Goal: Task Accomplishment & Management: Complete application form

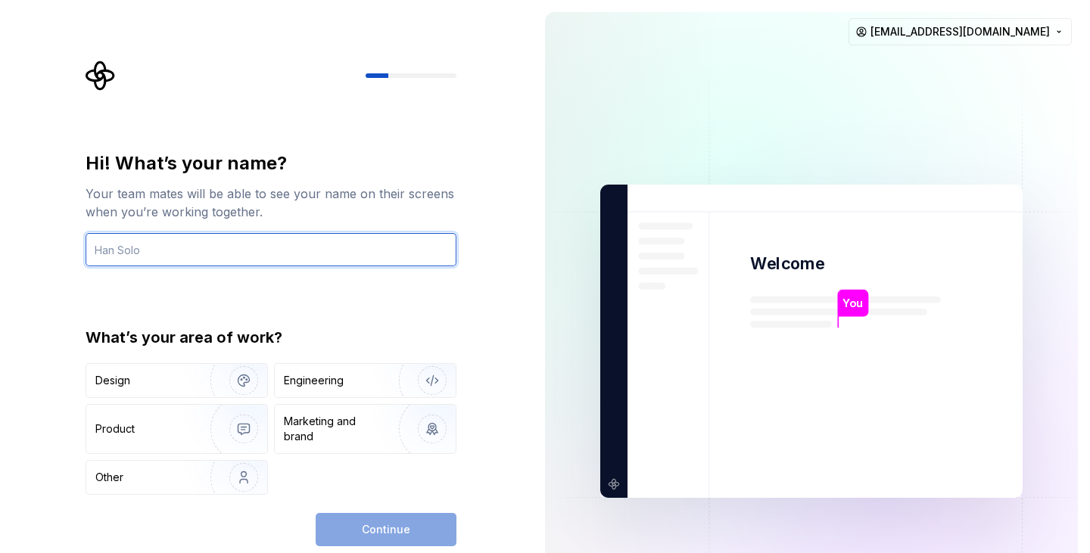
type input "d"
type input "sole"
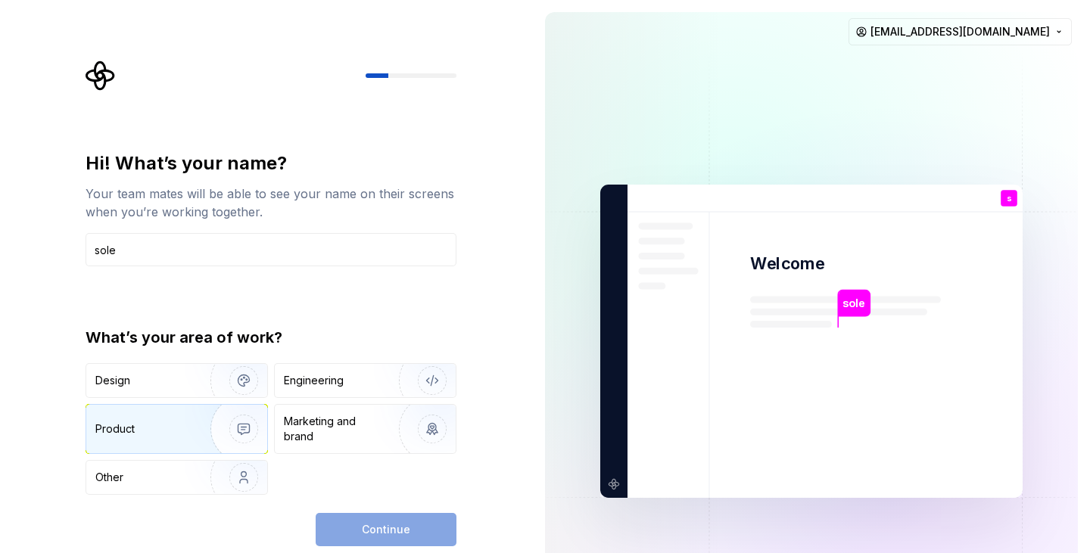
click at [191, 415] on img "button" at bounding box center [233, 428] width 97 height 101
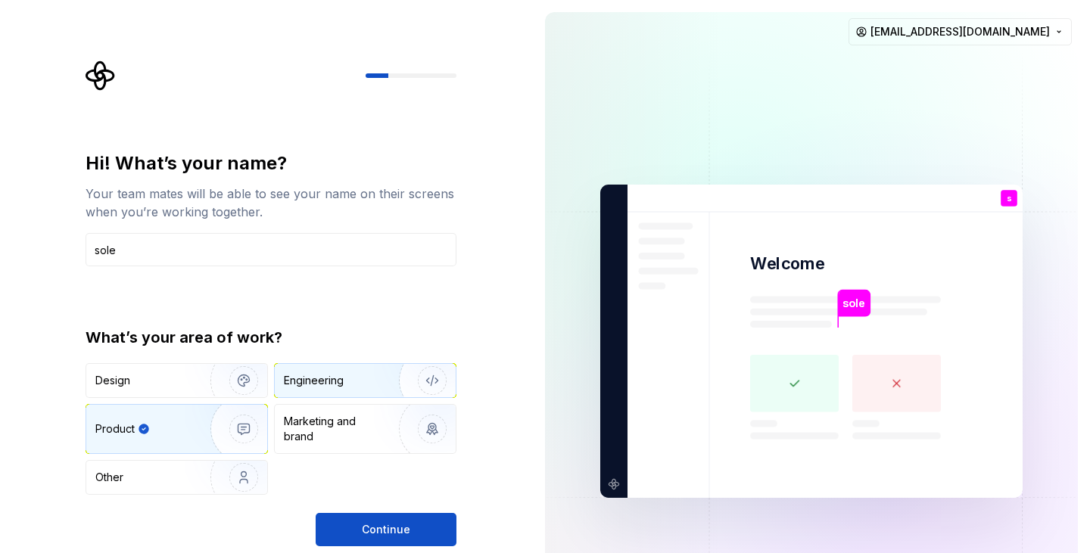
click at [341, 377] on div "Engineering" at bounding box center [314, 380] width 60 height 15
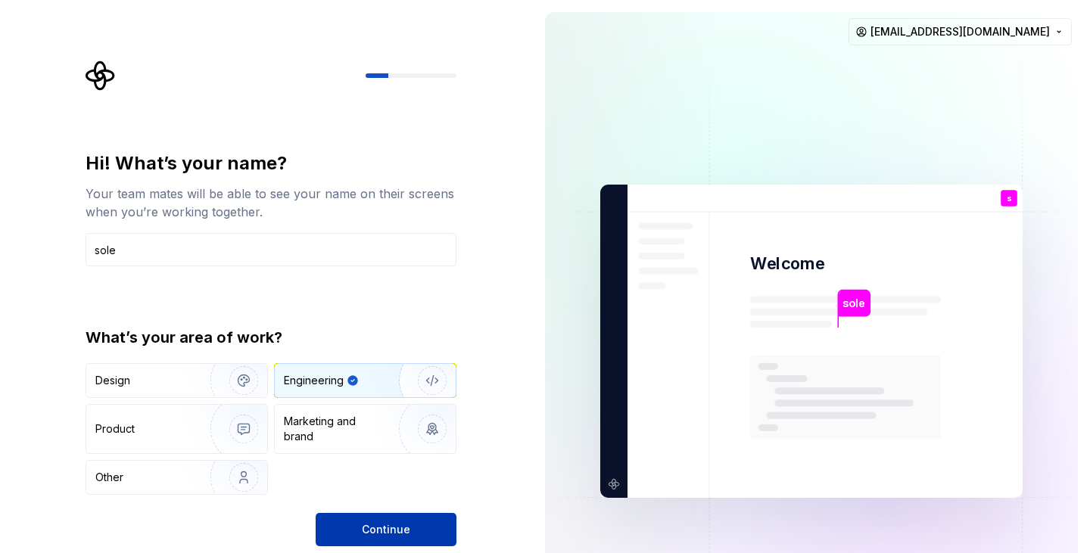
click at [370, 527] on span "Continue" at bounding box center [386, 529] width 48 height 15
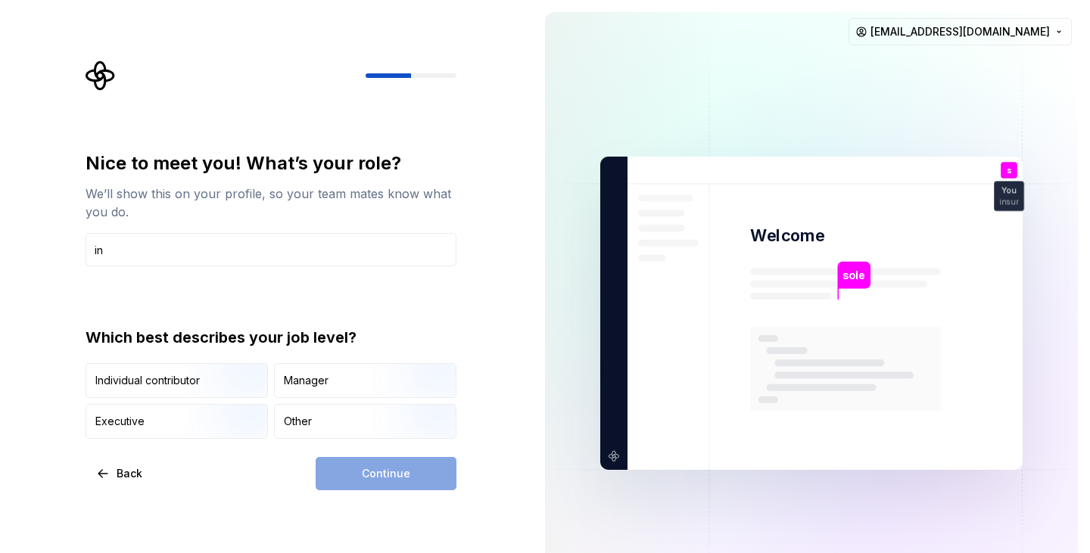
type input "i"
type input "programming"
type button "IndividualContributor"
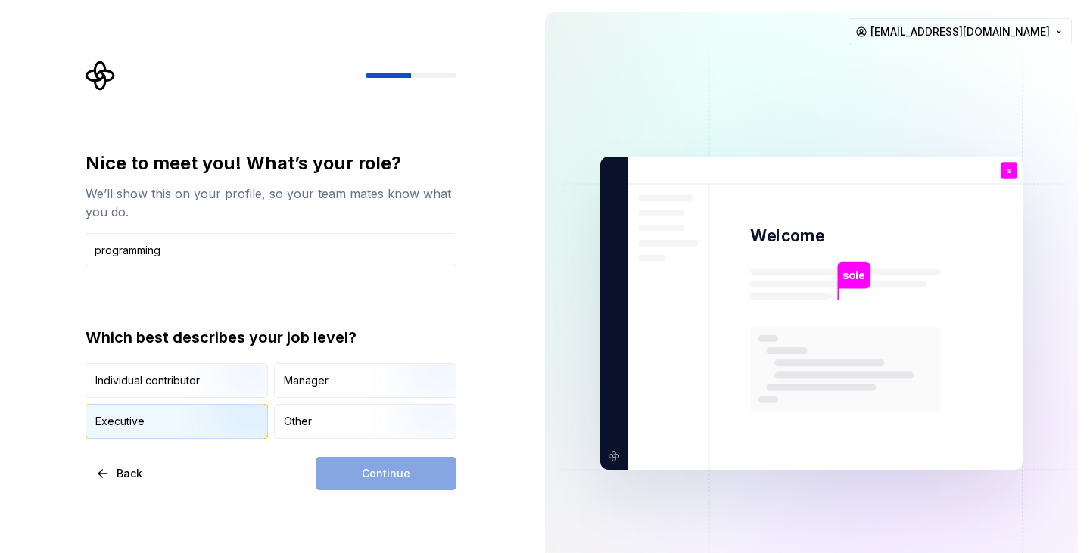
click at [209, 434] on img "button" at bounding box center [230, 440] width 97 height 101
click at [359, 478] on button "Continue" at bounding box center [386, 473] width 141 height 33
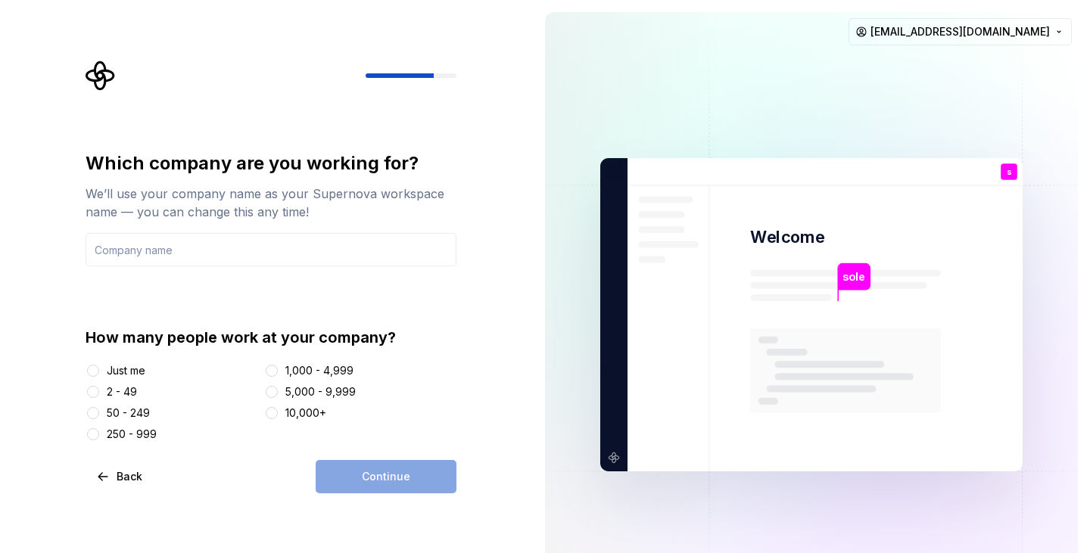
click at [117, 388] on div "2 - 49" at bounding box center [122, 391] width 30 height 15
click at [99, 388] on button "2 - 49" at bounding box center [93, 392] width 12 height 12
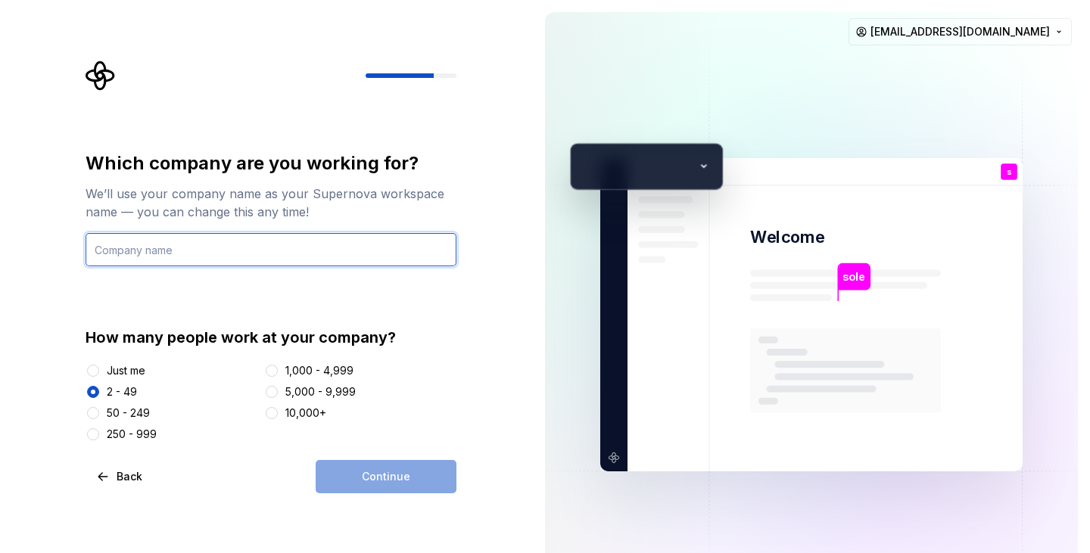
click at [232, 249] on input "text" at bounding box center [270, 249] width 371 height 33
type input "sole"
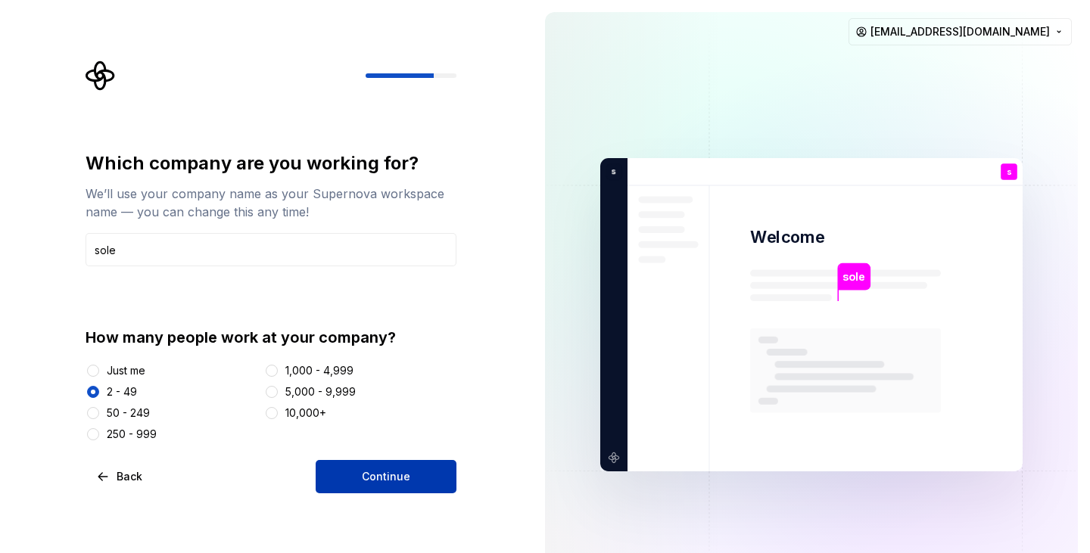
click at [377, 479] on span "Continue" at bounding box center [386, 476] width 48 height 15
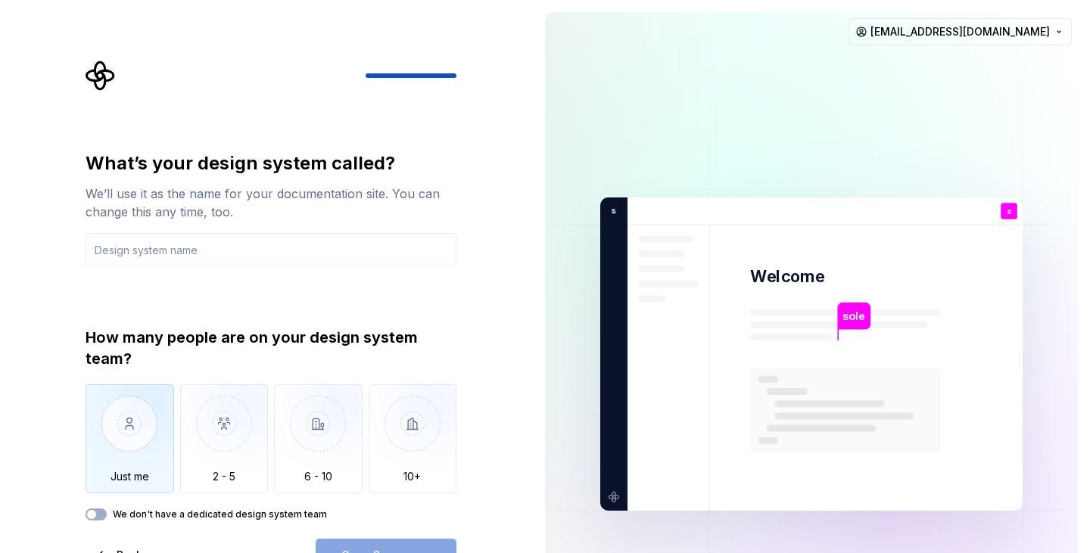
click at [148, 427] on img "button" at bounding box center [129, 434] width 89 height 101
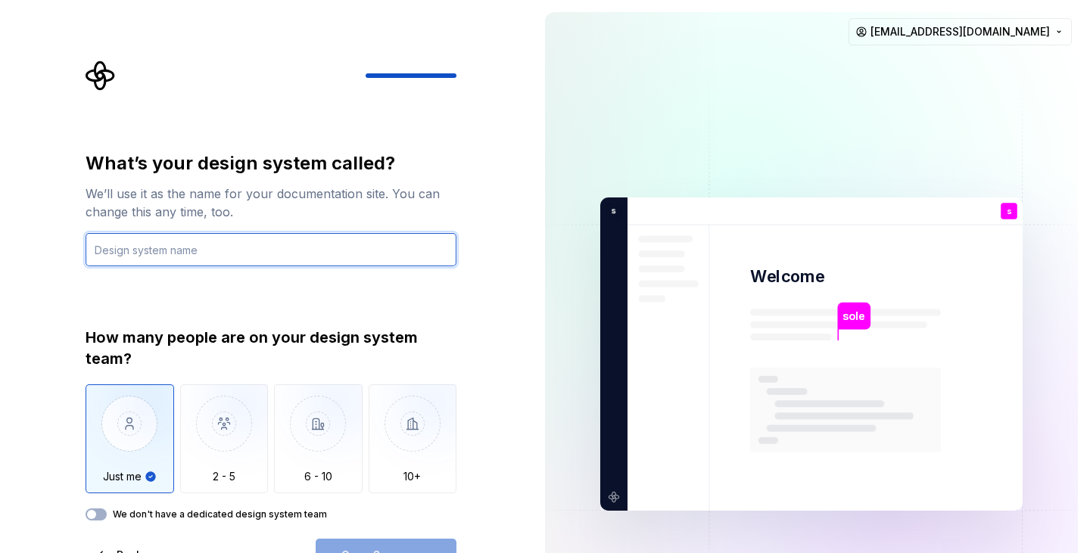
click at [197, 257] on input "text" at bounding box center [270, 249] width 371 height 33
type input "lsls"
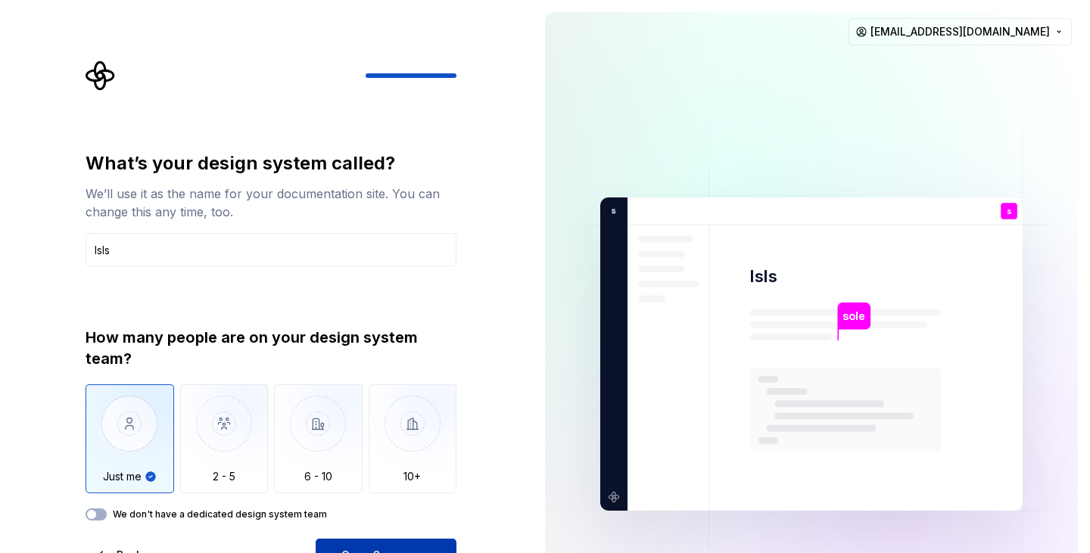
click at [408, 542] on button "Open Supernova" at bounding box center [386, 555] width 141 height 33
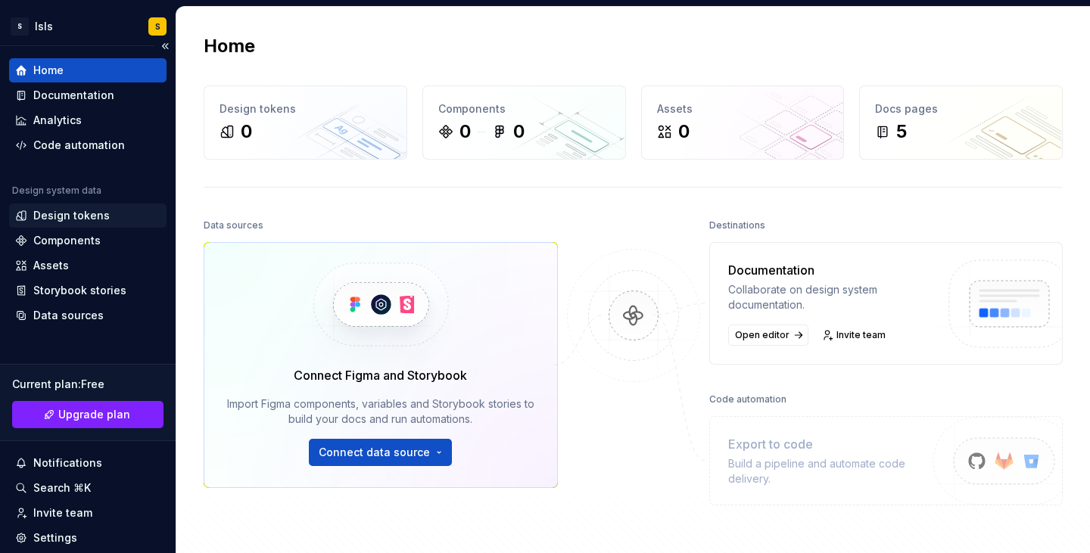
click at [70, 216] on div "Design tokens" at bounding box center [71, 215] width 76 height 15
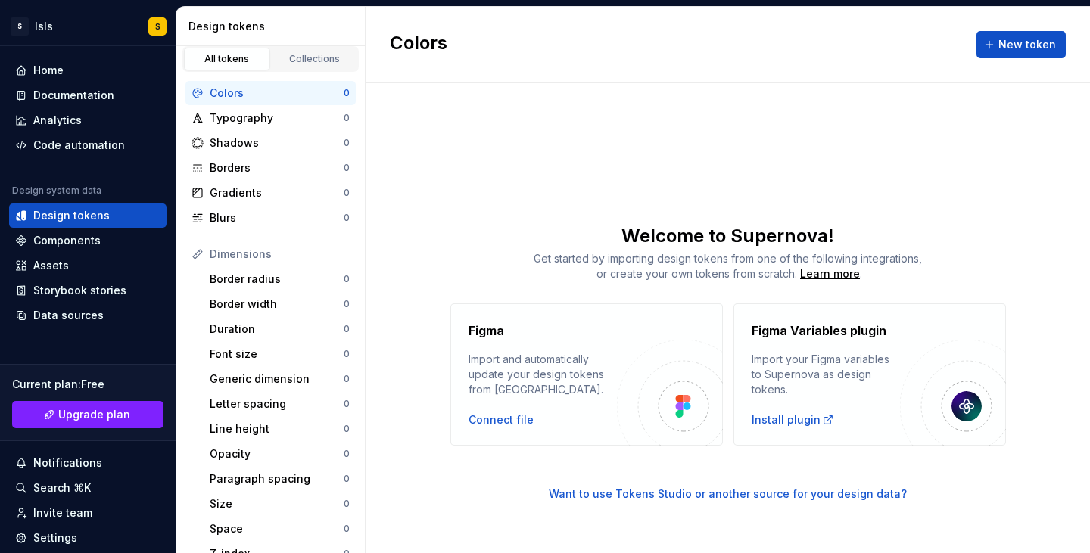
scroll to position [5, 0]
click at [84, 247] on div "Components" at bounding box center [66, 240] width 67 height 15
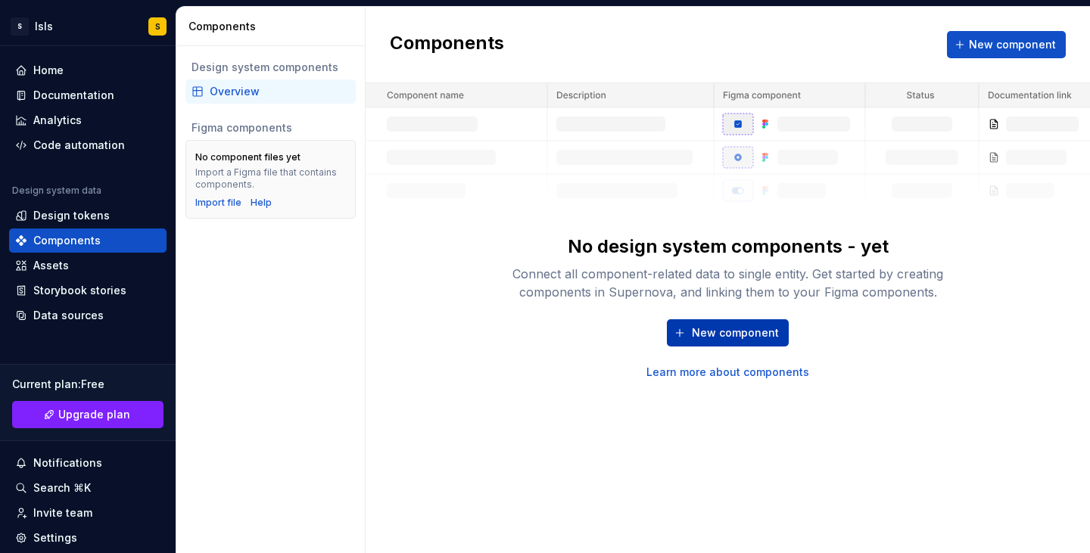
click at [715, 330] on span "New component" at bounding box center [735, 332] width 87 height 15
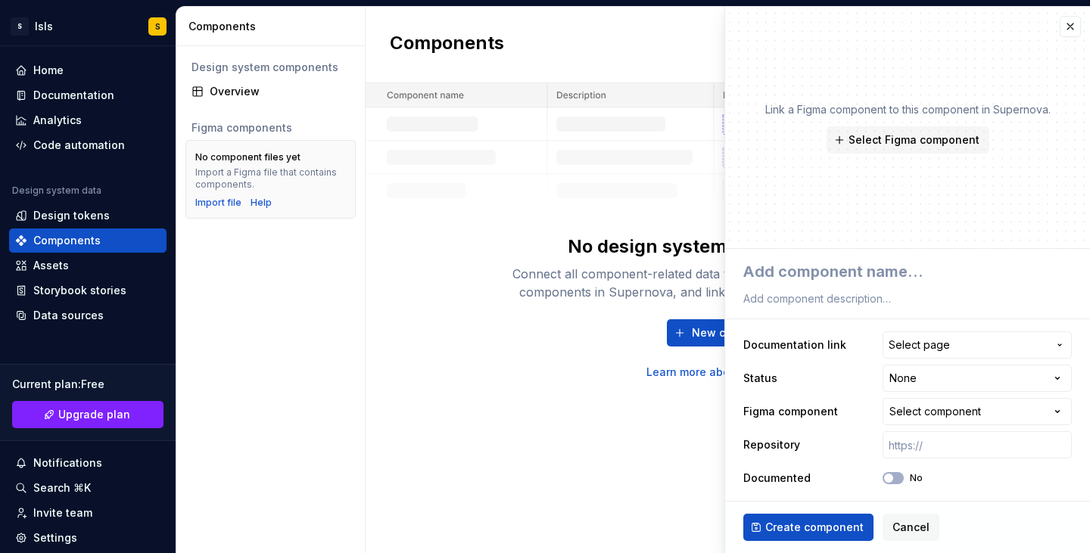
scroll to position [3, 0]
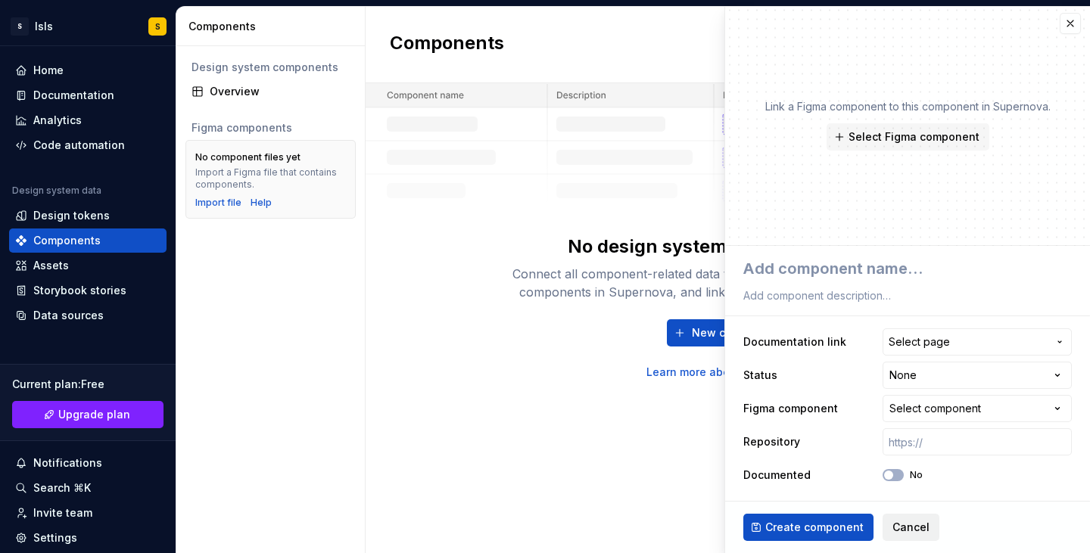
click at [892, 524] on span "Cancel" at bounding box center [910, 527] width 37 height 15
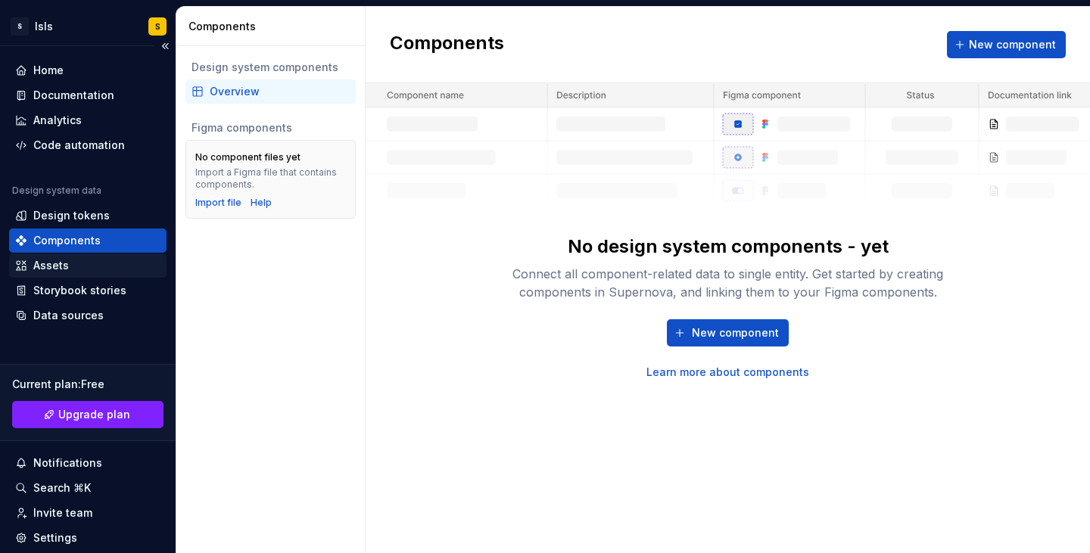
click at [56, 268] on div "Assets" at bounding box center [51, 265] width 36 height 15
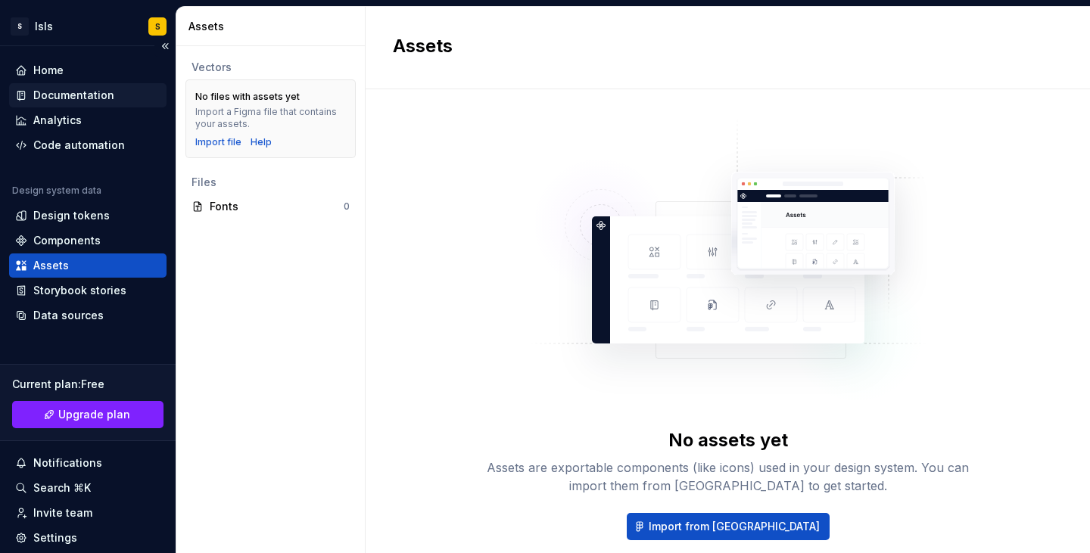
click at [79, 93] on div "Documentation" at bounding box center [73, 95] width 81 height 15
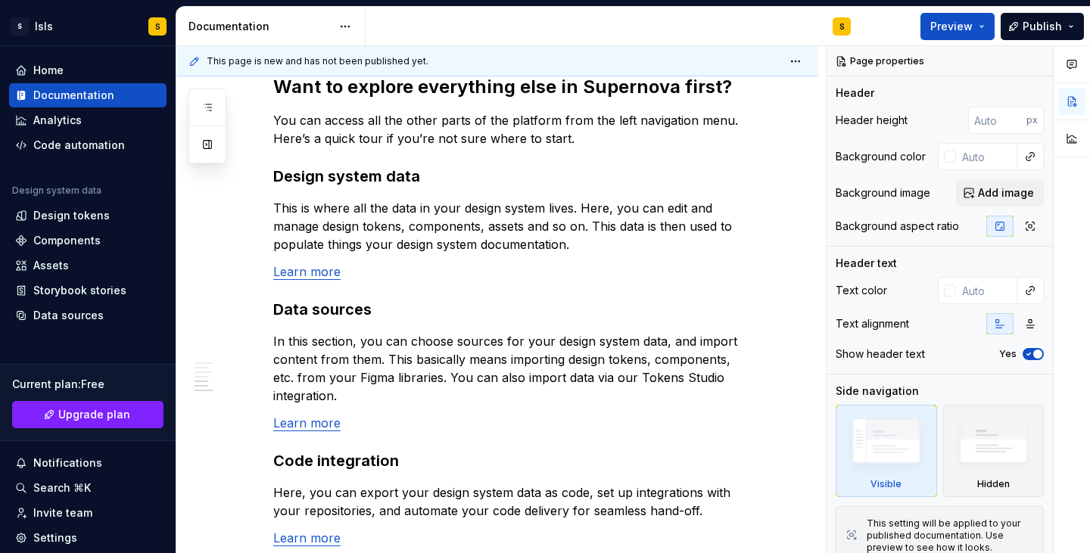
scroll to position [1419, 0]
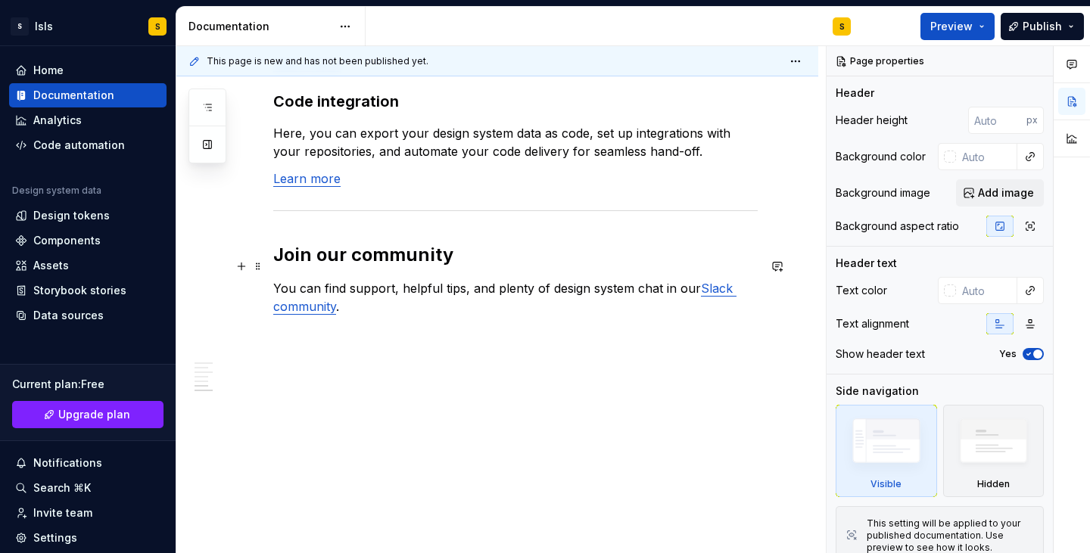
type textarea "*"
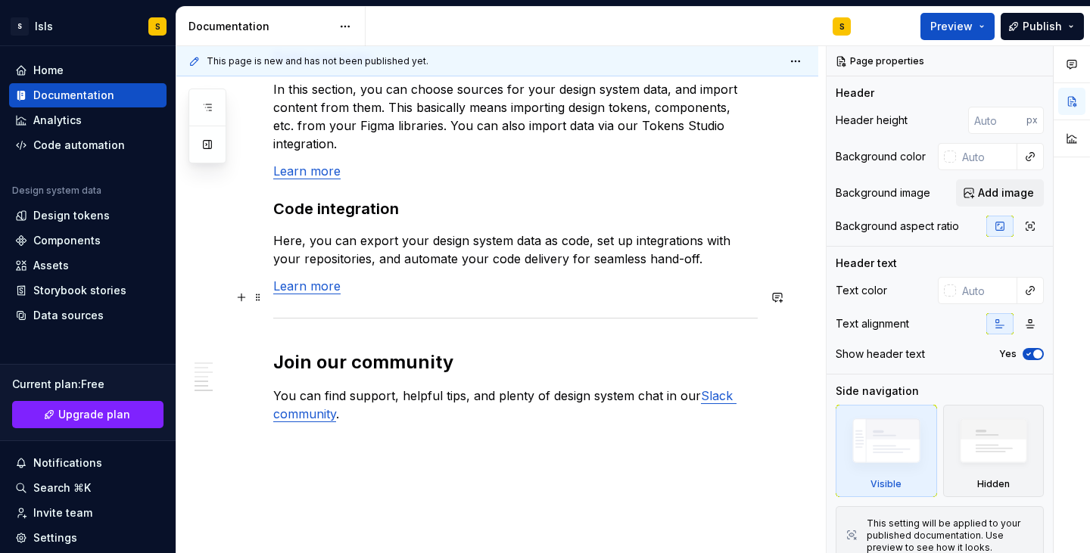
scroll to position [1293, 0]
